Goal: Use online tool/utility: Utilize a website feature to perform a specific function

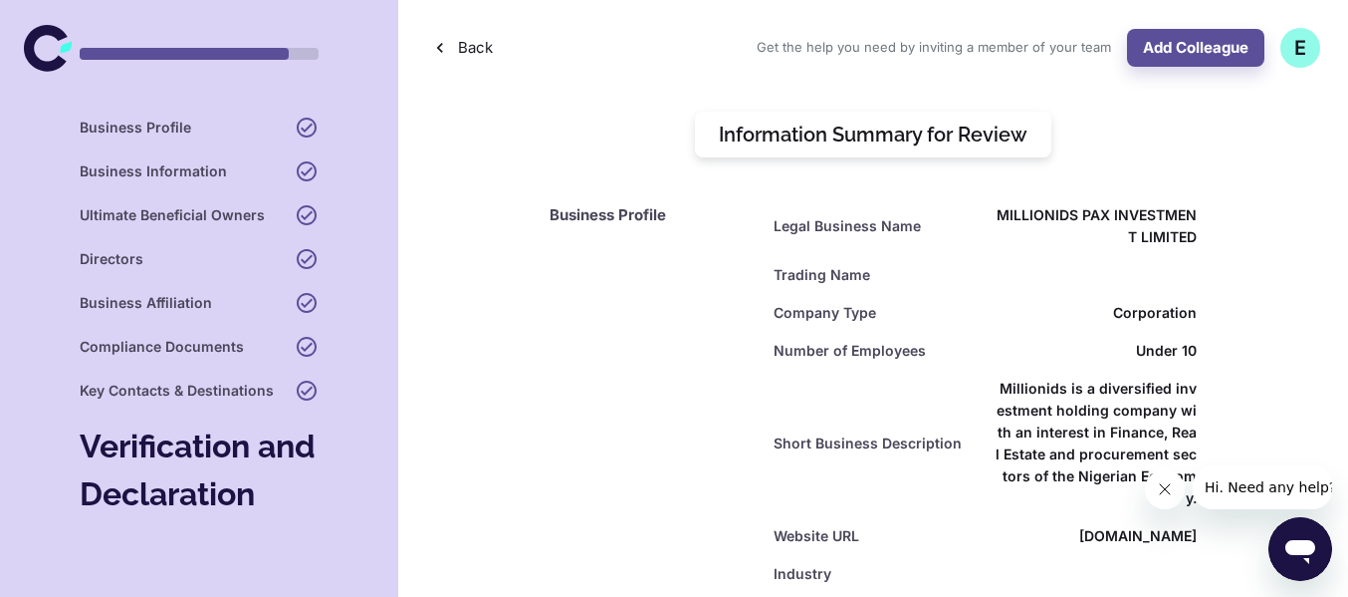
click at [45, 42] on icon at bounding box center [48, 48] width 48 height 48
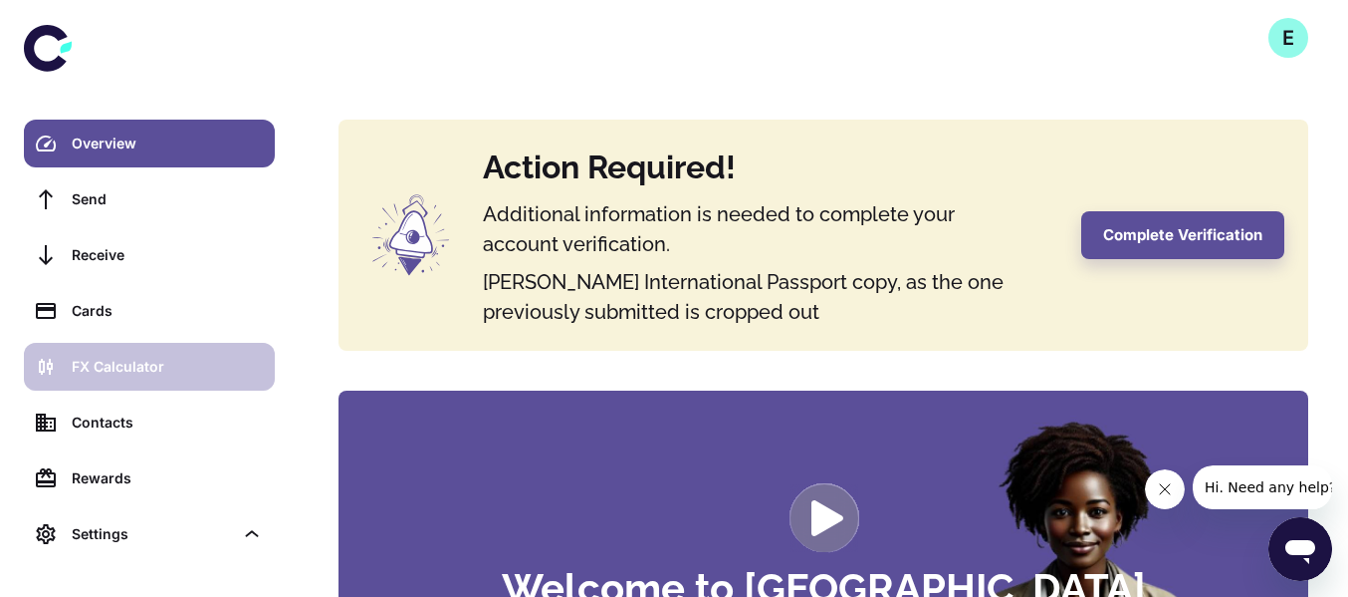
click at [183, 357] on div "FX Calculator" at bounding box center [167, 367] width 191 height 22
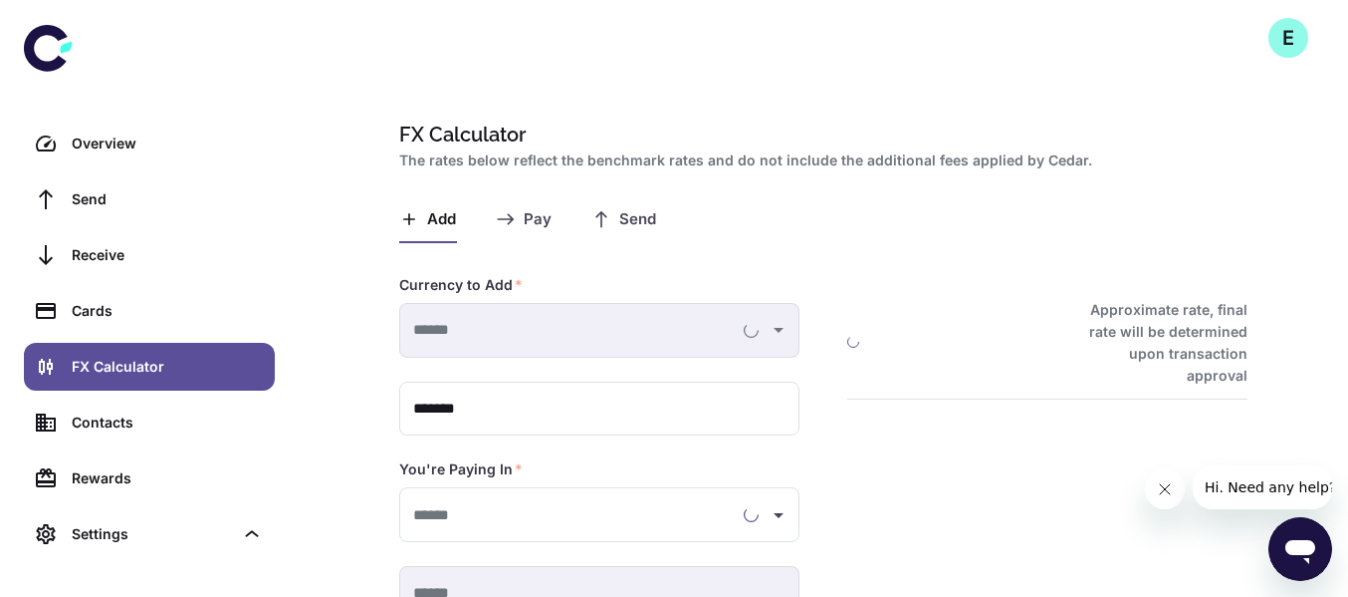
type input "**********"
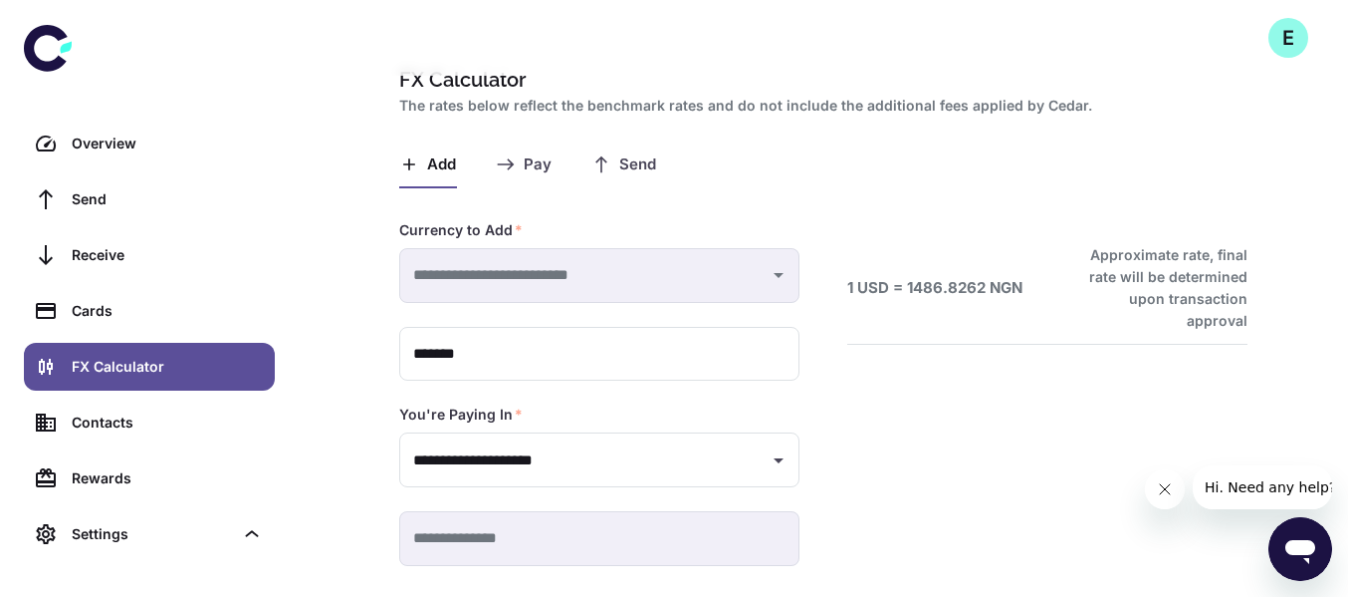
scroll to position [159, 0]
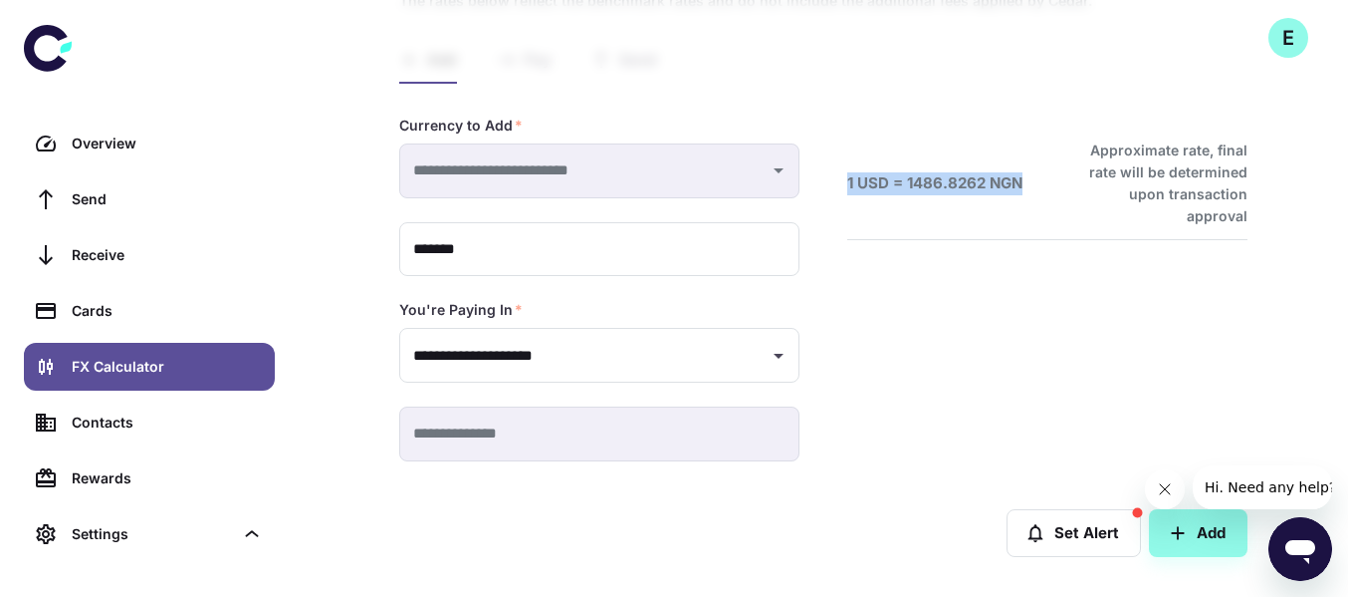
drag, startPoint x: 1030, startPoint y: 166, endPoint x: 846, endPoint y: 156, distance: 184.5
click at [846, 156] on div "1 USD = 1486.8262 NGN Approximate rate, final rate will be determined upon tran…" at bounding box center [1024, 264] width 448 height 393
copy h6 "1 USD = 1486.8262 NGN"
